Goal: Go to known website: Access a specific website the user already knows

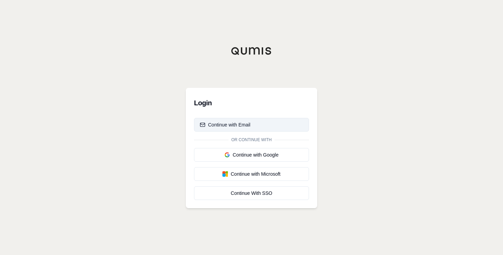
click at [261, 126] on button "Continue with Email" at bounding box center [251, 125] width 115 height 14
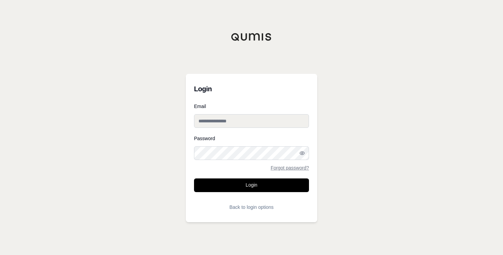
click at [246, 116] on input "Email" at bounding box center [251, 121] width 115 height 14
type input "**********"
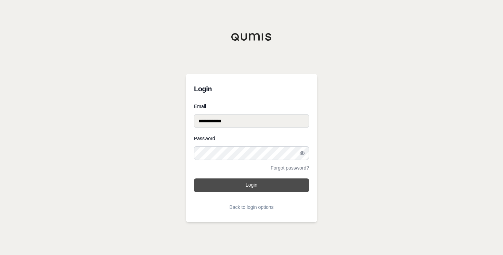
click at [233, 182] on button "Login" at bounding box center [251, 186] width 115 height 14
